Goal: Check status: Check status

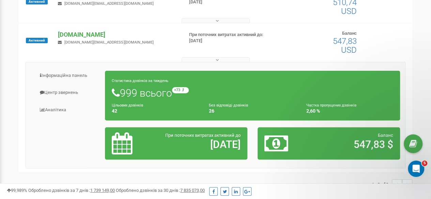
scroll to position [86, 0]
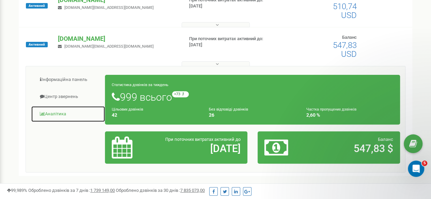
click at [58, 115] on link "Аналiтика" at bounding box center [68, 114] width 74 height 17
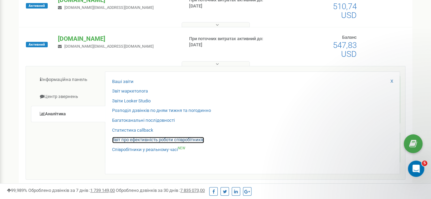
click at [139, 138] on link "Звіт про ефективність роботи співробітників" at bounding box center [158, 140] width 92 height 6
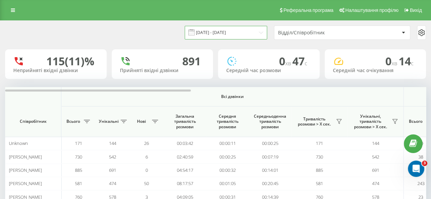
click at [242, 31] on input "[DATE] - [DATE]" at bounding box center [225, 32] width 82 height 13
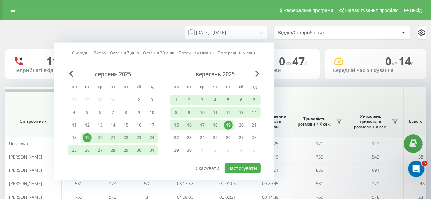
click at [225, 124] on div "19" at bounding box center [228, 125] width 9 height 9
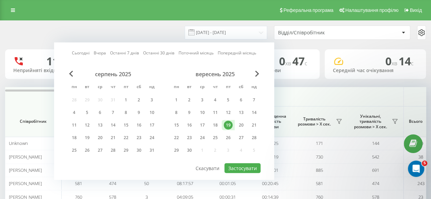
click at [225, 124] on div "19" at bounding box center [228, 125] width 9 height 9
click at [235, 163] on button "Застосувати" at bounding box center [242, 168] width 36 height 10
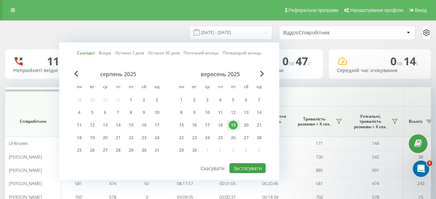
type input "[DATE] - [DATE]"
